Goal: Task Accomplishment & Management: Use online tool/utility

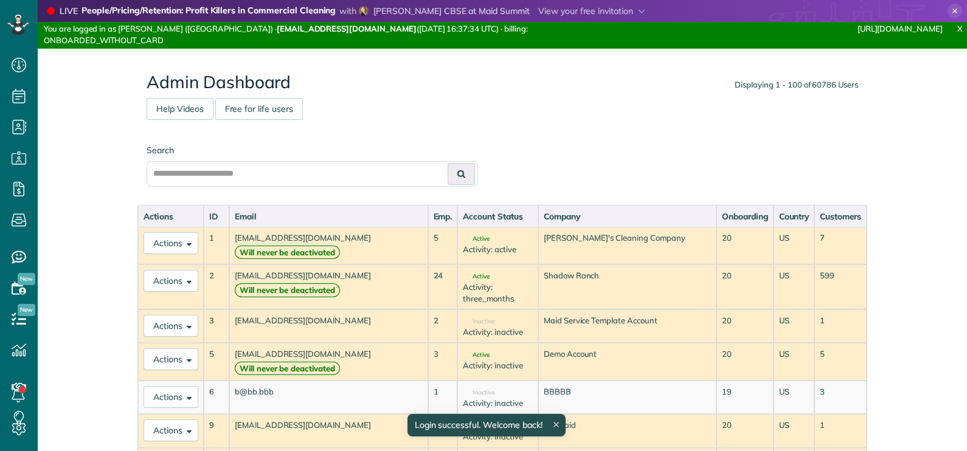
scroll to position [5, 5]
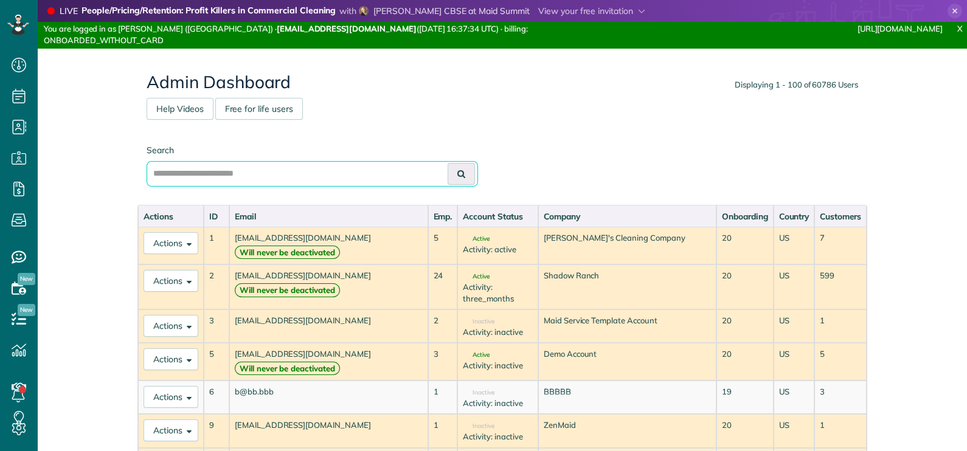
click at [257, 168] on input "text" at bounding box center [312, 174] width 331 height 26
type input "**********"
click at [462, 170] on button at bounding box center [461, 174] width 27 height 22
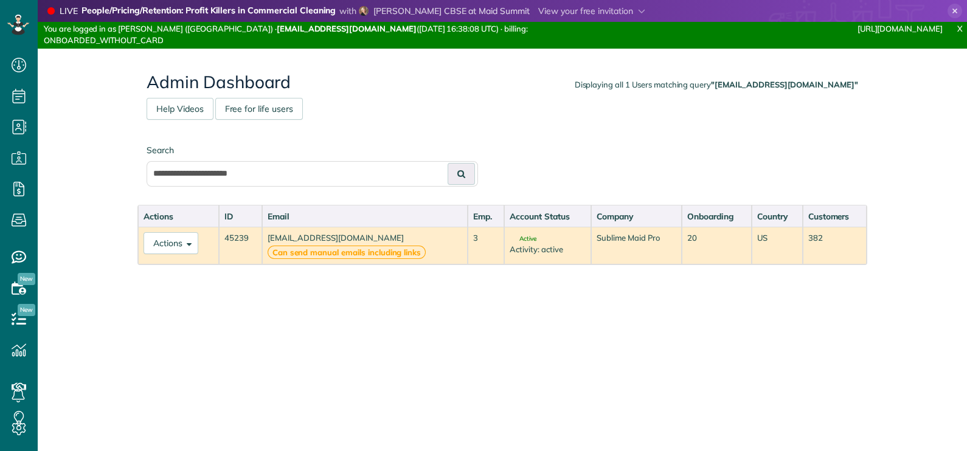
scroll to position [5, 5]
click at [177, 241] on button "Actions" at bounding box center [171, 243] width 55 height 22
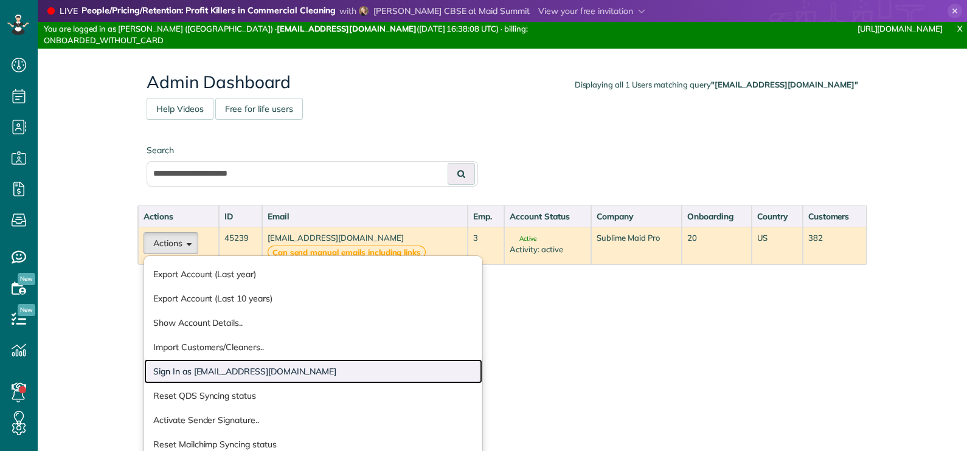
click at [238, 371] on link "Sign In as sublimemaidpro@gmail.com" at bounding box center [313, 371] width 338 height 24
